Goal: Find specific fact: Find specific fact

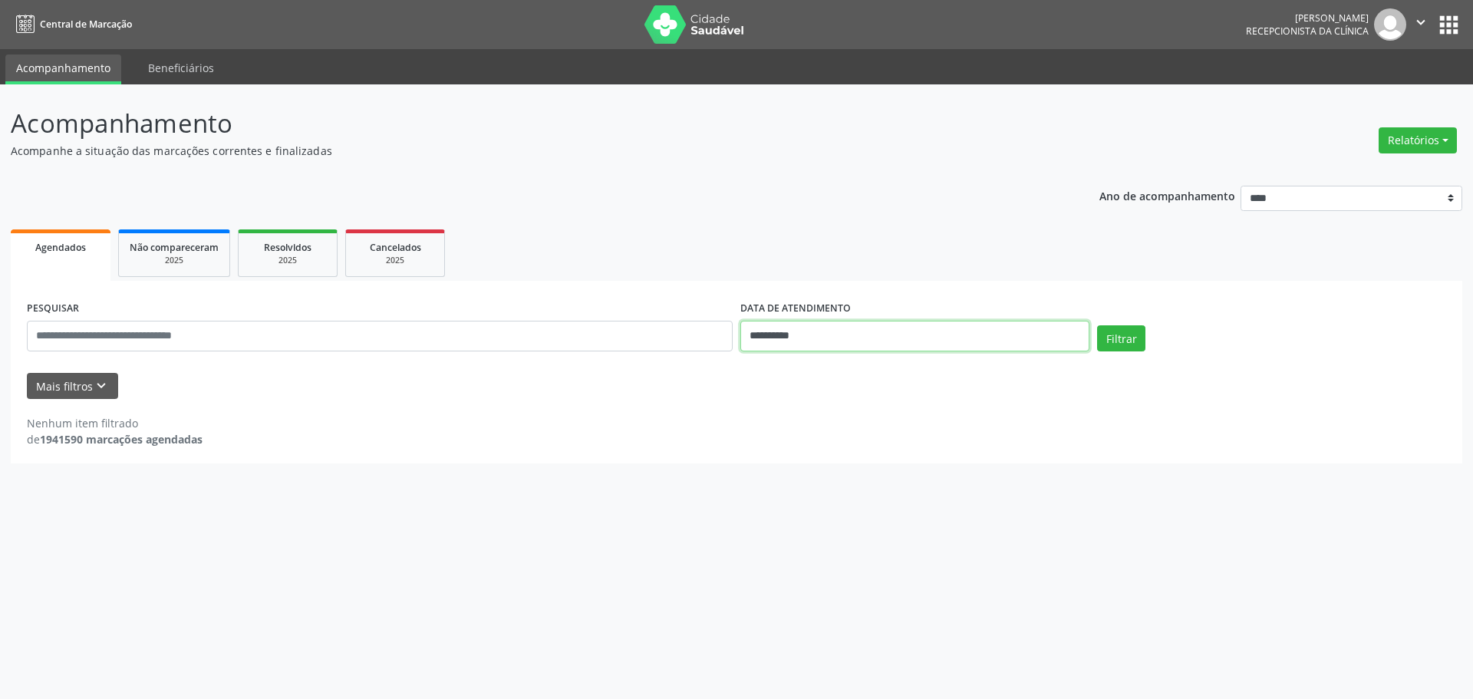
click at [787, 337] on input "**********" at bounding box center [914, 336] width 349 height 31
click at [867, 492] on div "28 29 30 1 2 3 4 5 6 7 8 9 10 11 12 13 14 15 16 17 18 19 20 21 22 23 24 25 26 2…" at bounding box center [853, 493] width 236 height 184
click at [855, 482] on span "15" at bounding box center [853, 478] width 30 height 30
type input "**********"
click at [855, 482] on span "15" at bounding box center [853, 478] width 30 height 30
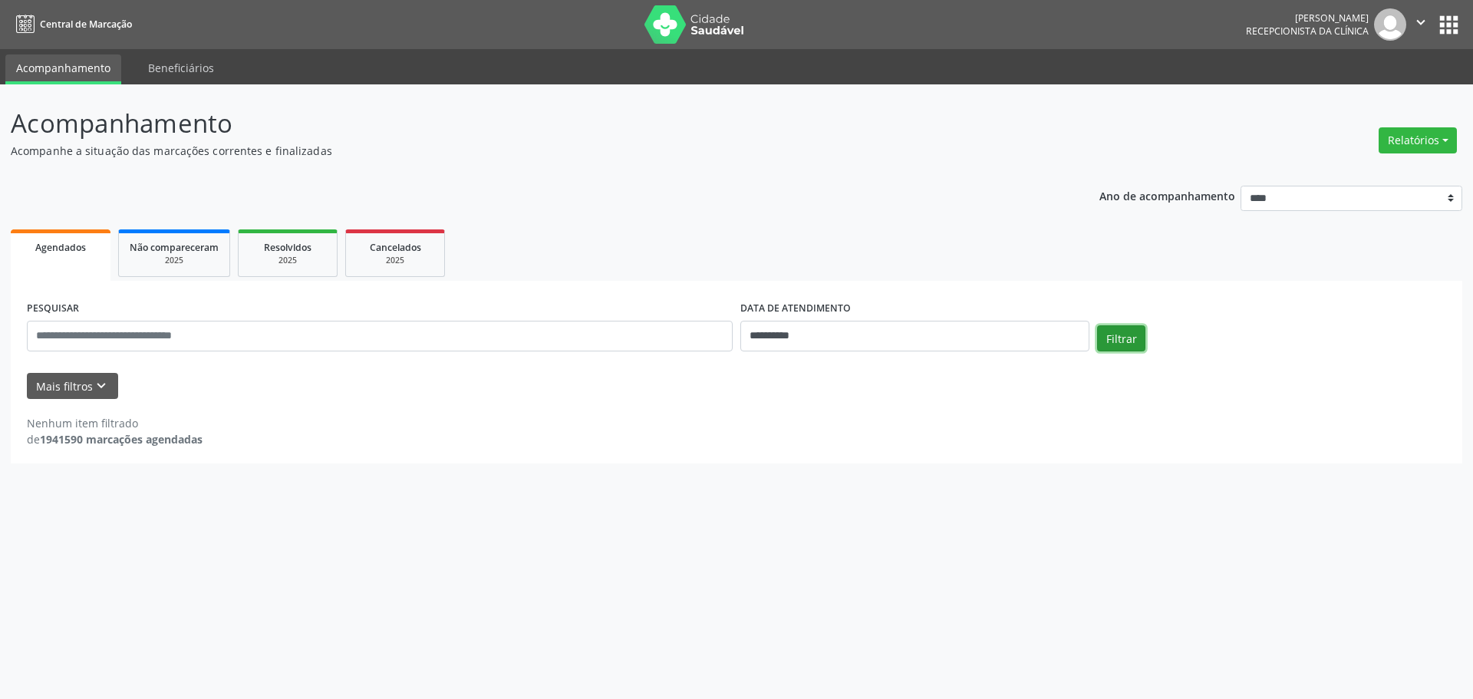
click at [1108, 348] on button "Filtrar" at bounding box center [1121, 338] width 48 height 26
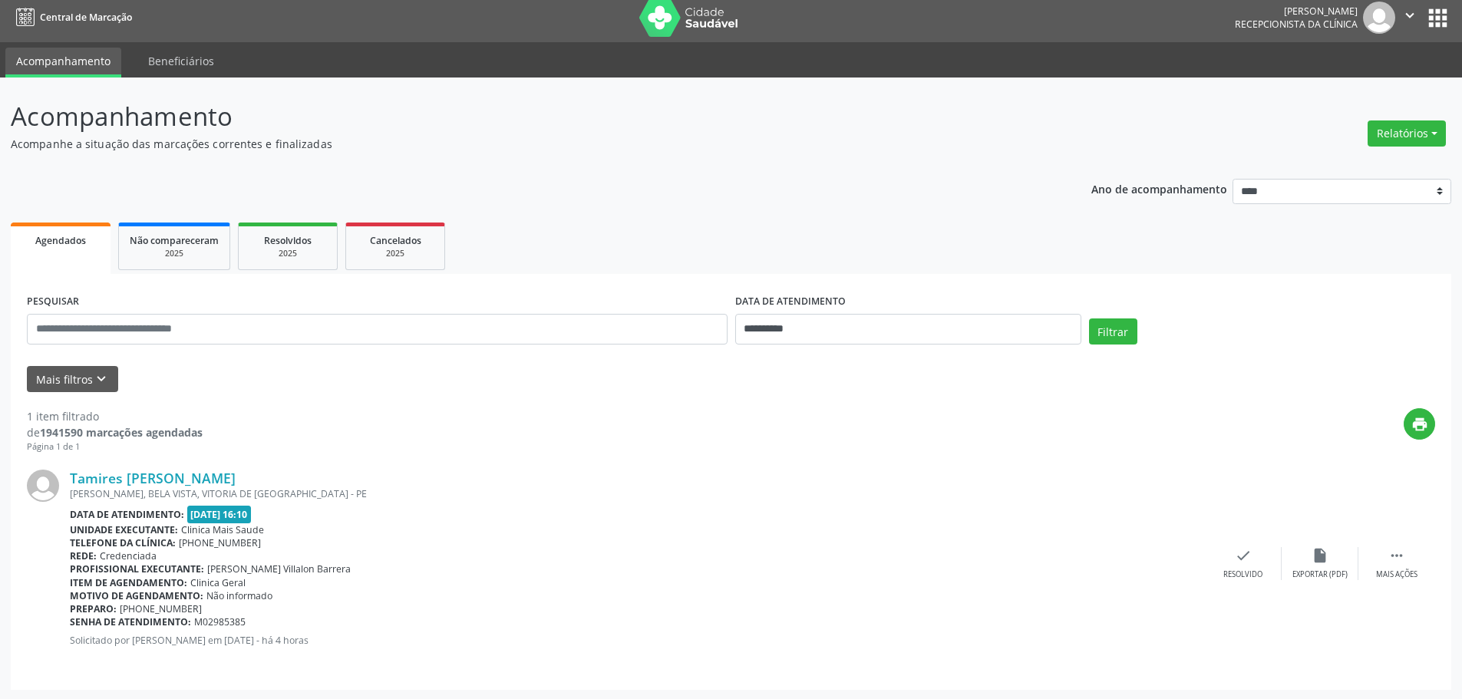
scroll to position [8, 0]
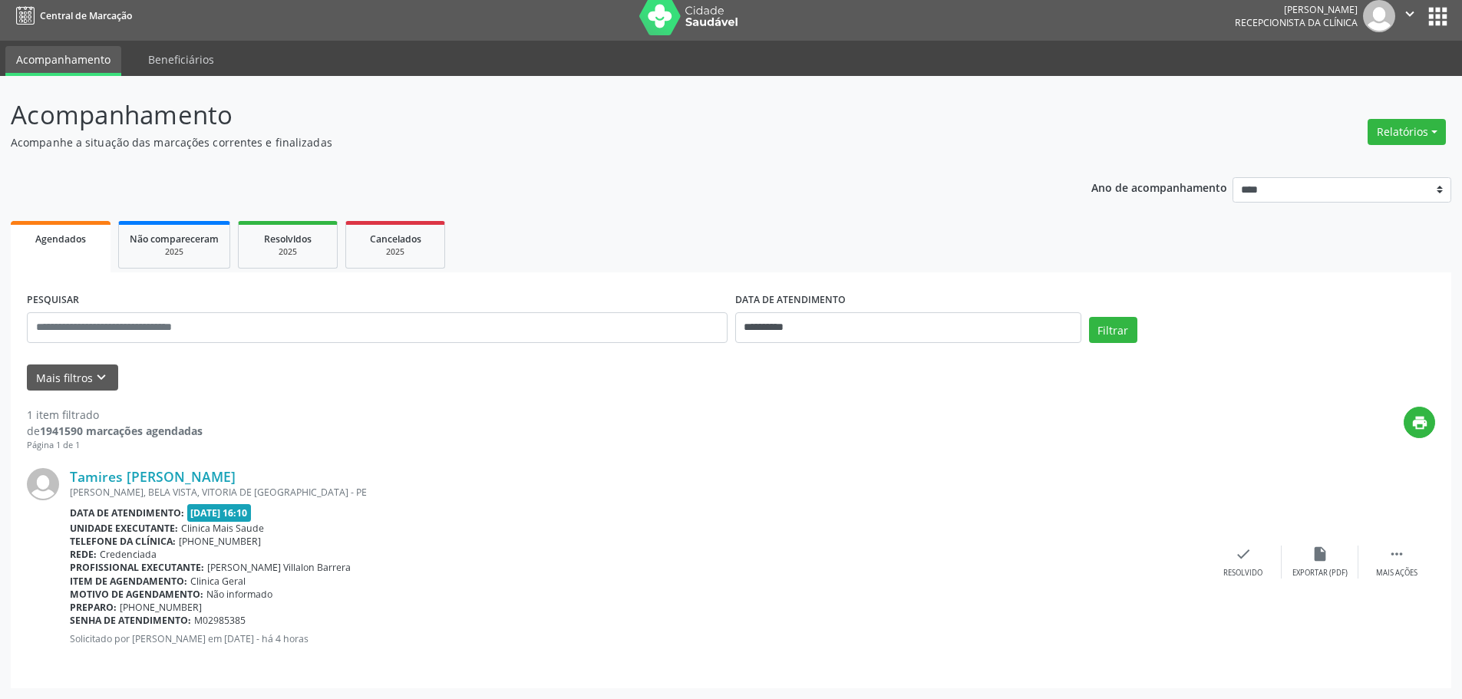
drag, startPoint x: 66, startPoint y: 470, endPoint x: 246, endPoint y: 482, distance: 180.7
click at [237, 482] on div "Tamires [PERSON_NAME] [PERSON_NAME], BELA VISTA, VITORIA DE [GEOGRAPHIC_DATA] -…" at bounding box center [731, 562] width 1408 height 220
copy div "Tamires [PERSON_NAME]"
click at [214, 476] on link "Tamires [PERSON_NAME]" at bounding box center [153, 476] width 166 height 17
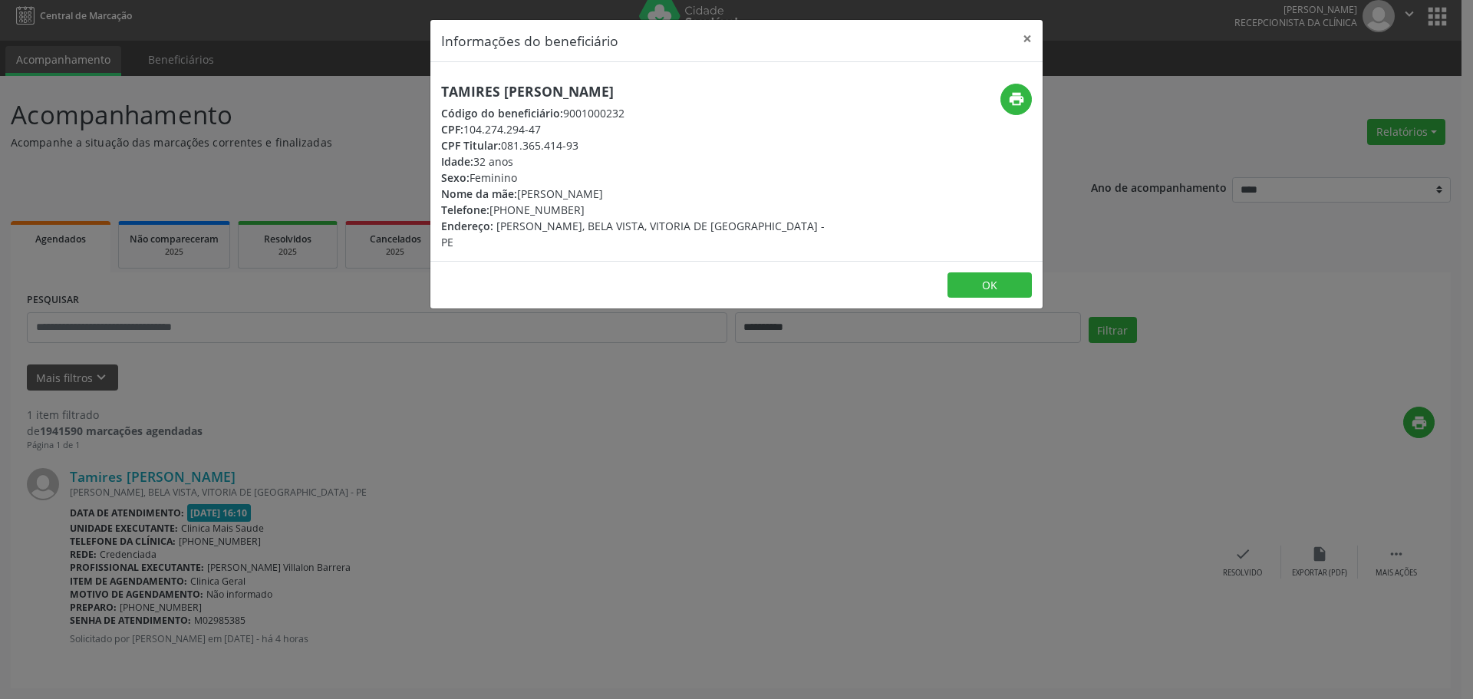
drag, startPoint x: 427, startPoint y: 112, endPoint x: 792, endPoint y: 251, distance: 390.8
click at [792, 251] on div "Informações do beneficiário × Tamires [PERSON_NAME] Código do beneficiário: 900…" at bounding box center [736, 349] width 1473 height 699
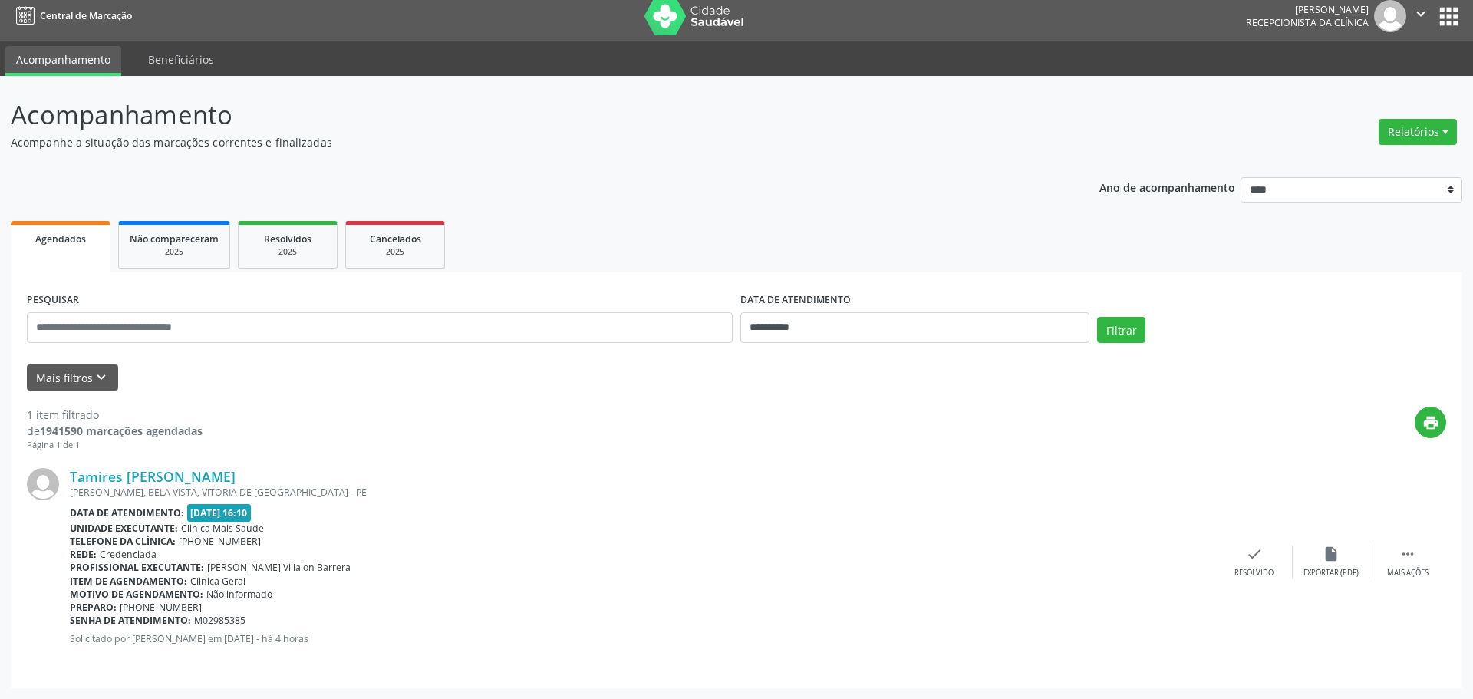
copy div "Código do beneficiário: 9001000232 CPF: 104.274.294-47 CPF Titular: 081.365.414…"
click at [241, 471] on div "Tamires [PERSON_NAME]" at bounding box center [637, 476] width 1135 height 17
click at [205, 473] on link "Tamires [PERSON_NAME]" at bounding box center [153, 476] width 166 height 17
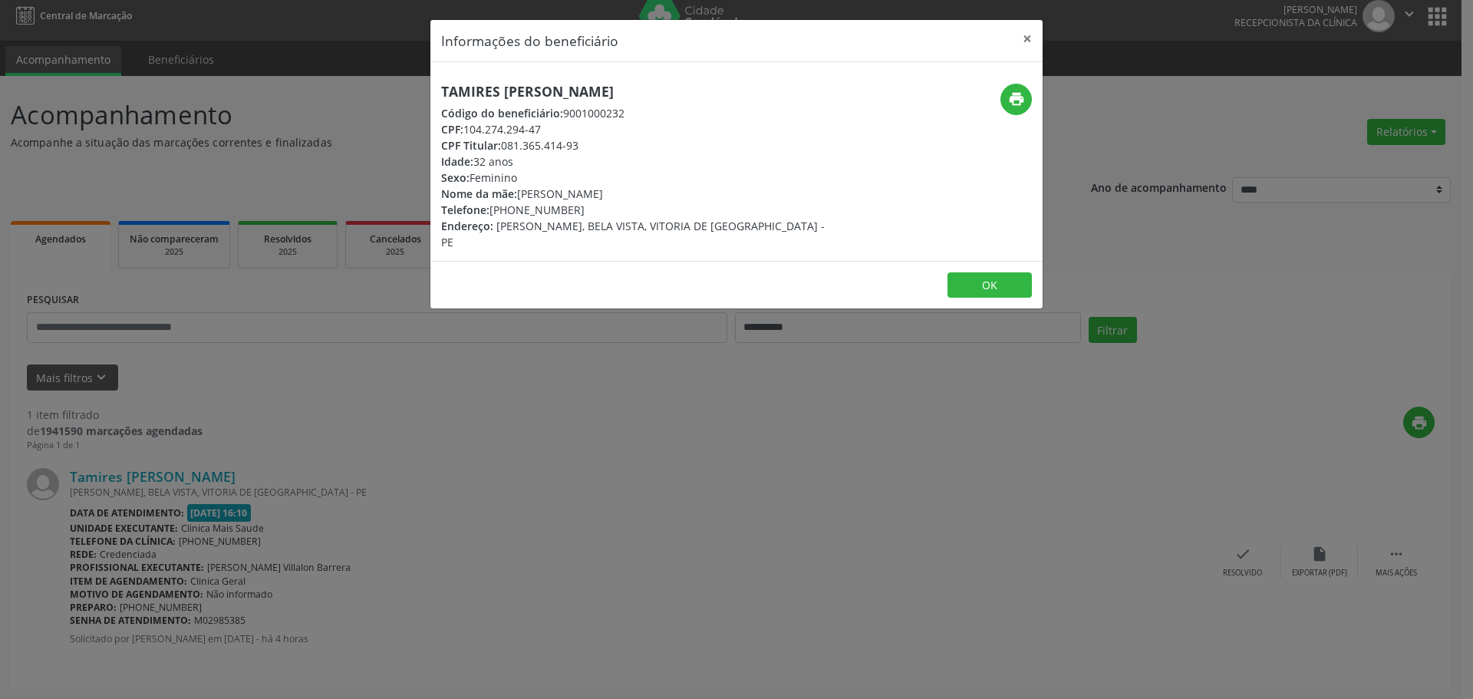
drag, startPoint x: 439, startPoint y: 108, endPoint x: 549, endPoint y: 242, distance: 172.8
click at [549, 242] on div "Tamires [PERSON_NAME] Código do beneficiário: 9001000232 CPF: 104.274.294-47 CP…" at bounding box center [634, 167] width 408 height 167
copy div "Código do beneficiário: 9001000232 CPF: 104.274.294-47 CPF Titular: 081.365.414…"
click at [474, 315] on div "Informações do beneficiário × Tamires [PERSON_NAME] Código do beneficiário: 900…" at bounding box center [736, 349] width 1473 height 699
click at [460, 381] on div "Informações do beneficiário × Tamires [PERSON_NAME] Código do beneficiário: 900…" at bounding box center [736, 349] width 1473 height 699
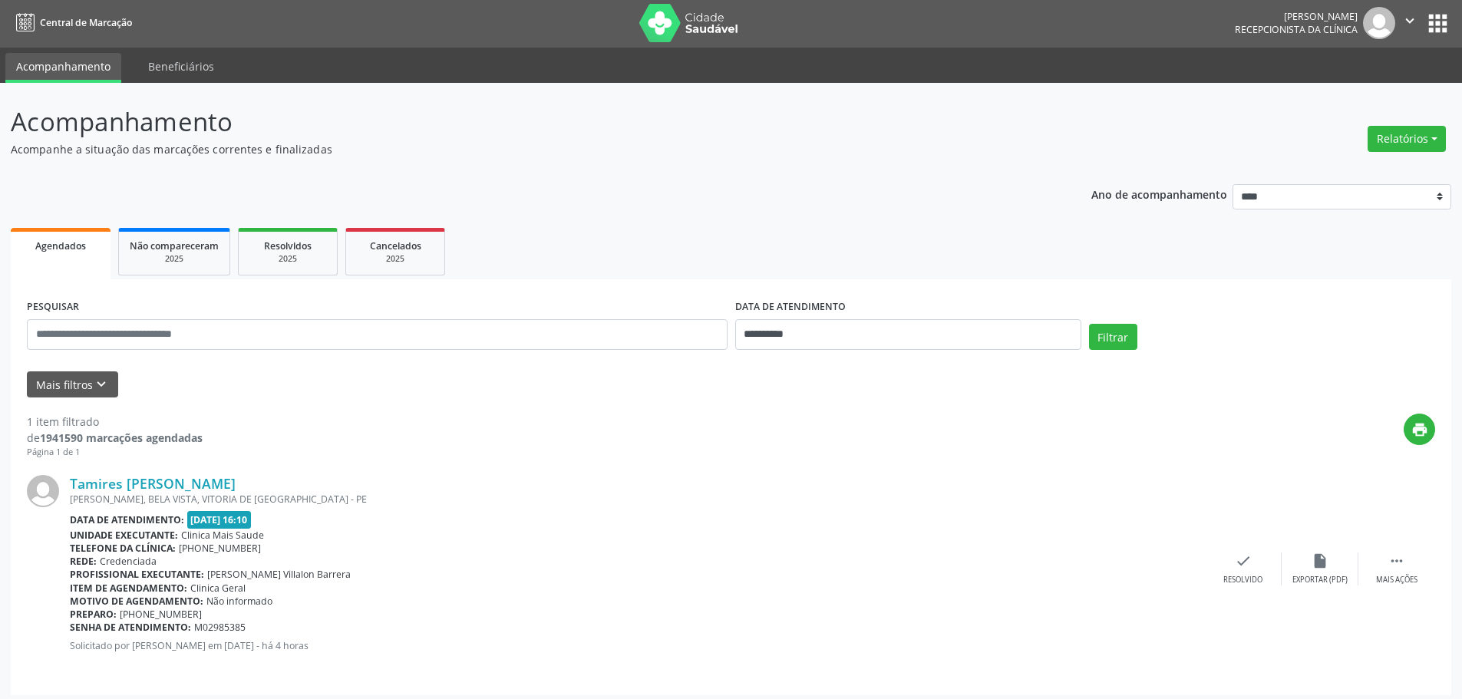
scroll to position [0, 0]
